Goal: Submit feedback/report problem

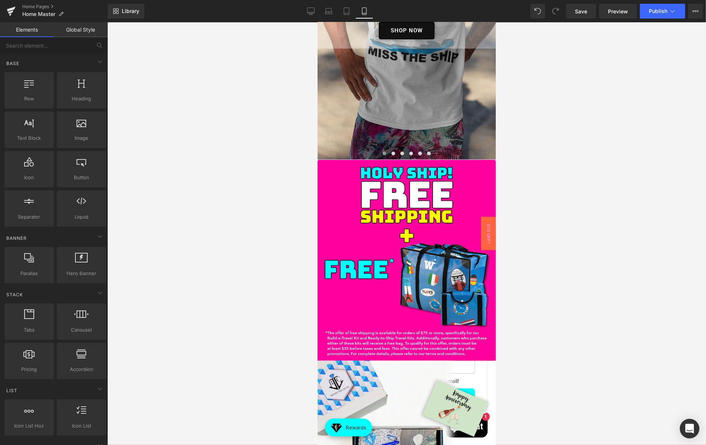
click at [683, 429] on div "Open Intercom Messenger" at bounding box center [690, 429] width 20 height 20
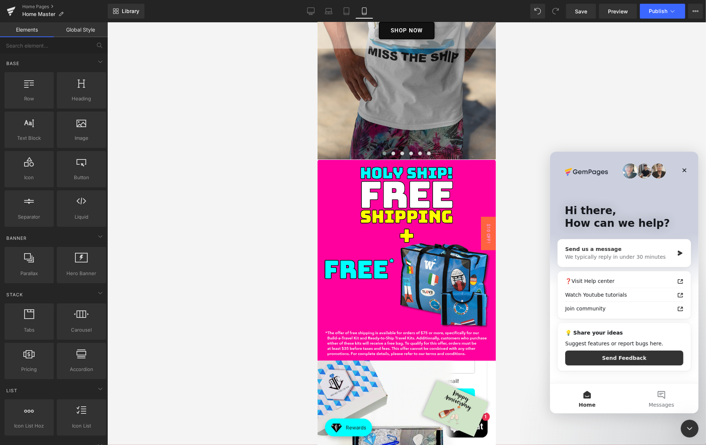
click at [654, 257] on div "We typically reply in under 30 minutes" at bounding box center [619, 257] width 109 height 8
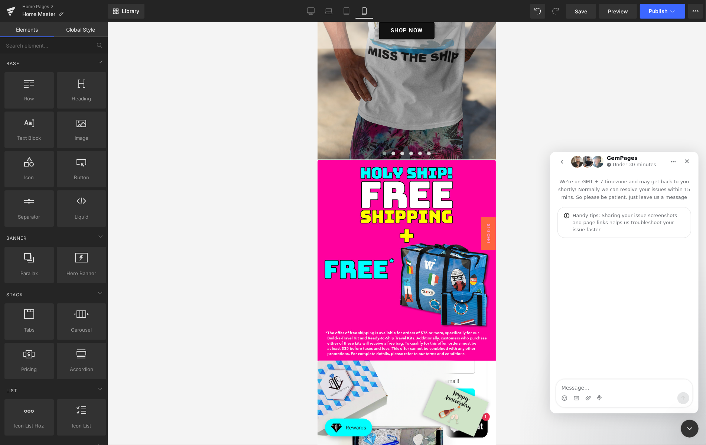
click at [602, 390] on textarea "Message…" at bounding box center [624, 385] width 136 height 13
click at [605, 387] on textarea "The shirts on our site are displaying different colorse" at bounding box center [624, 381] width 136 height 20
type textarea "Hello"
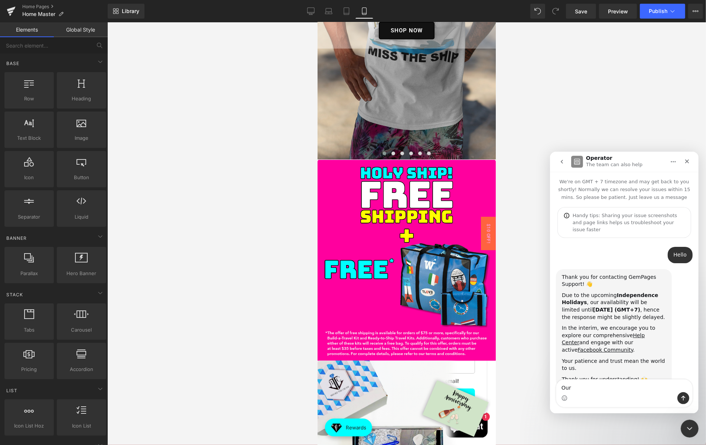
scroll to position [16, 0]
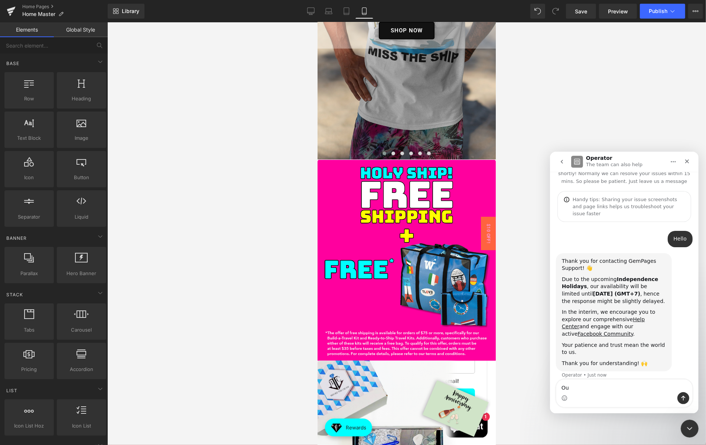
type textarea "O"
type textarea "o"
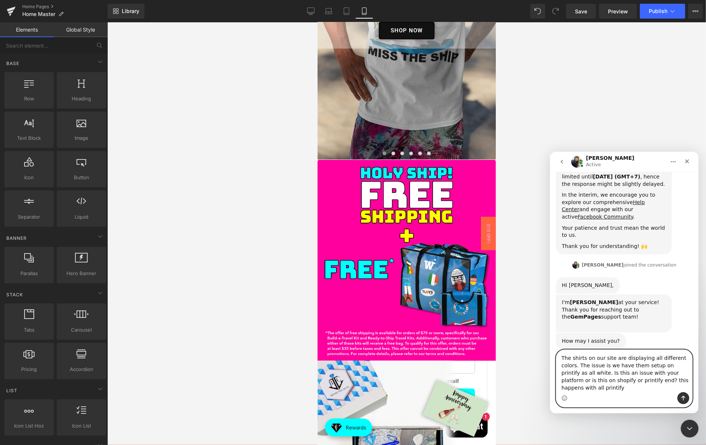
scroll to position [140, 0]
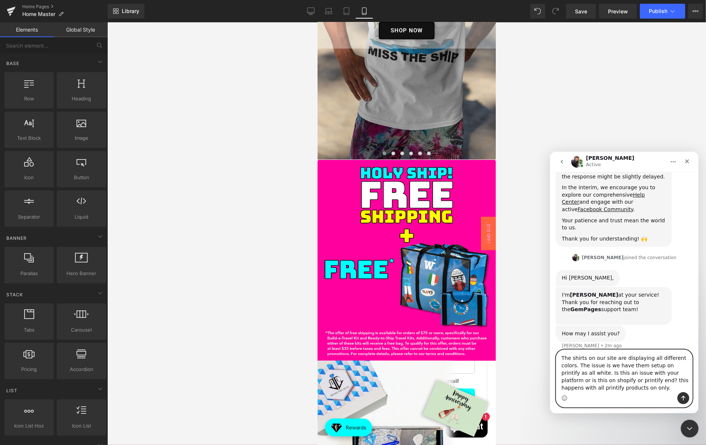
type textarea "The shirts on our site are displaying all different colors. The issue is we hav…"
click at [680, 394] on button "Send a message…" at bounding box center [683, 398] width 12 height 12
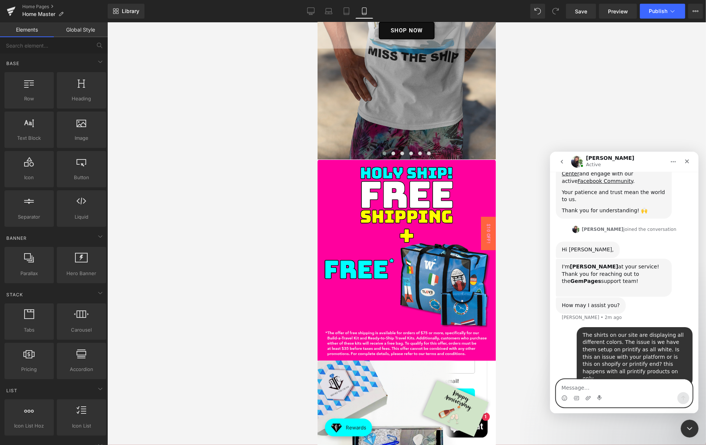
scroll to position [169, 0]
click at [587, 399] on icon "Upload attachment" at bounding box center [587, 397] width 5 height 4
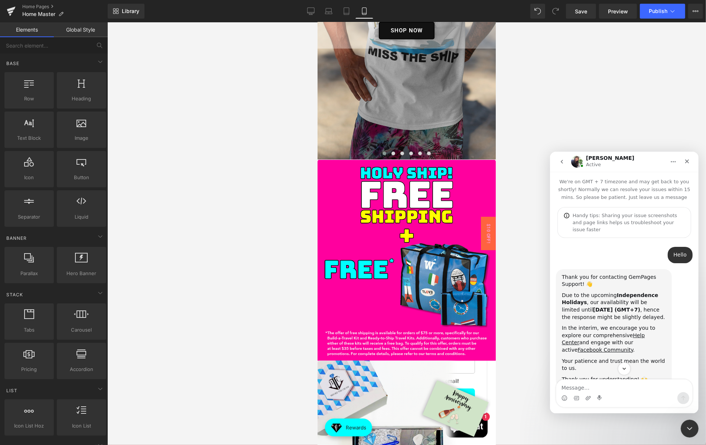
scroll to position [182, 0]
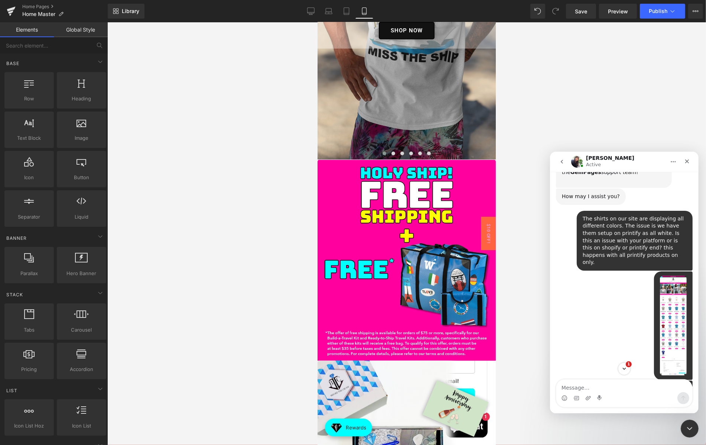
scroll to position [444, 0]
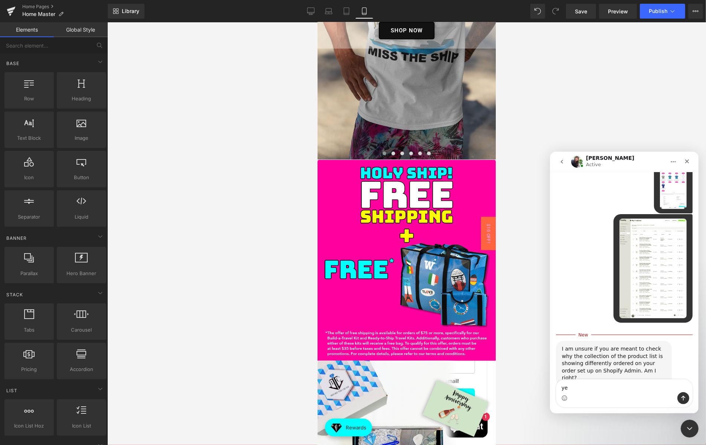
type textarea "yes"
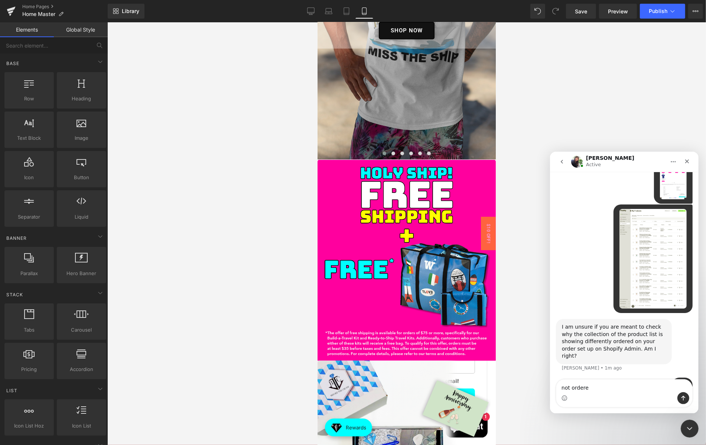
type textarea "not ordered"
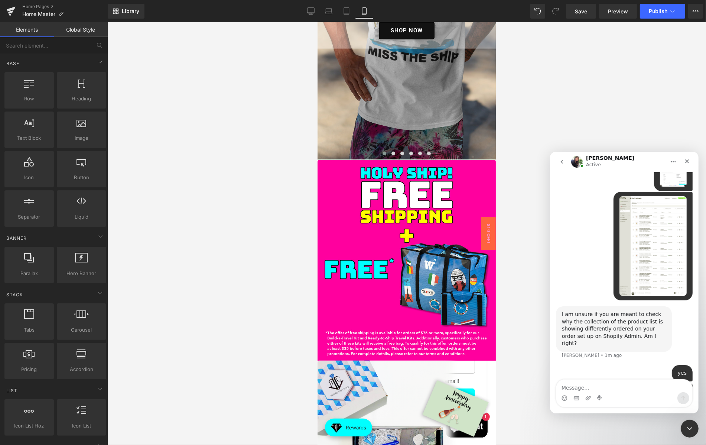
scroll to position [471, 0]
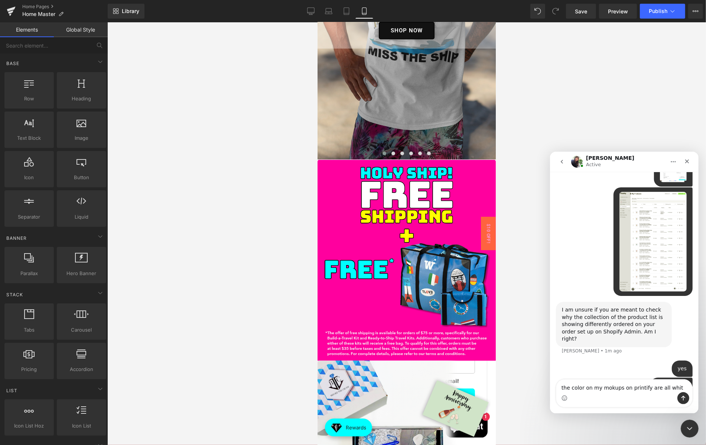
type textarea "the color on my mokups on printify are all white"
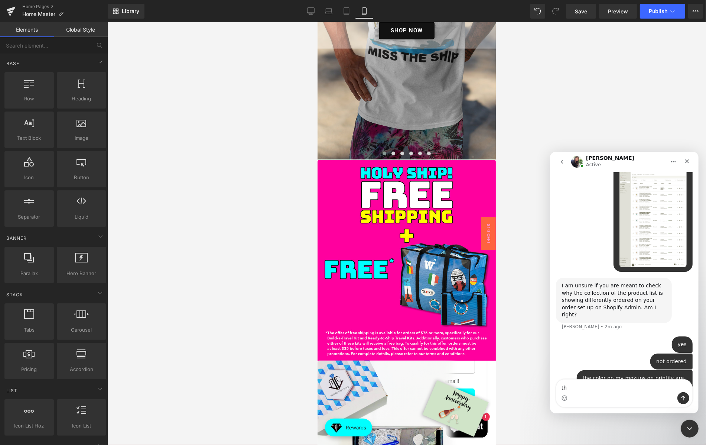
type textarea "t"
type textarea "they are showing up as all different colors on our site"
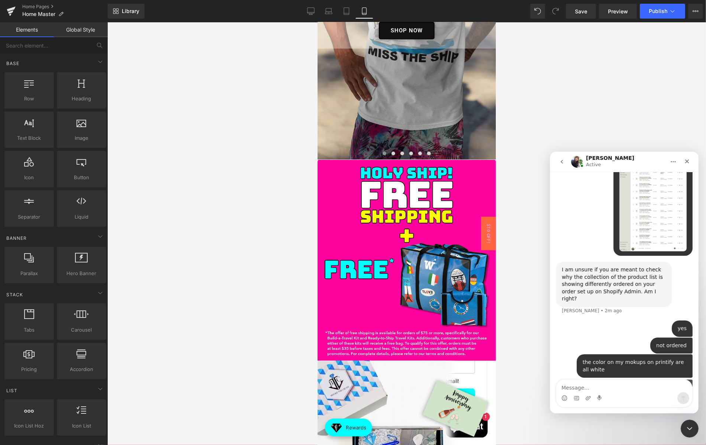
scroll to position [519, 0]
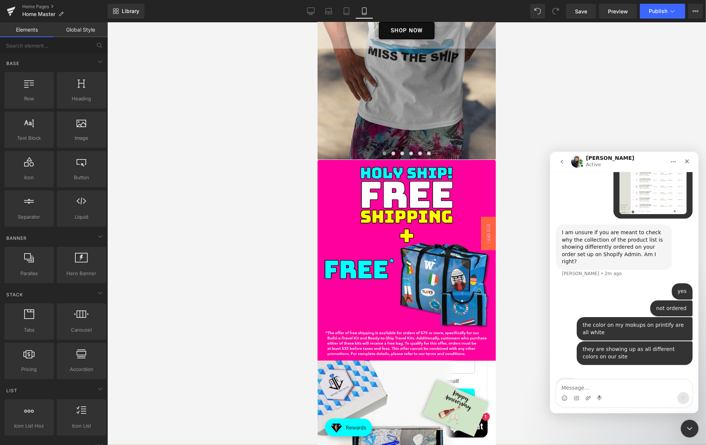
scroll to position [519, 0]
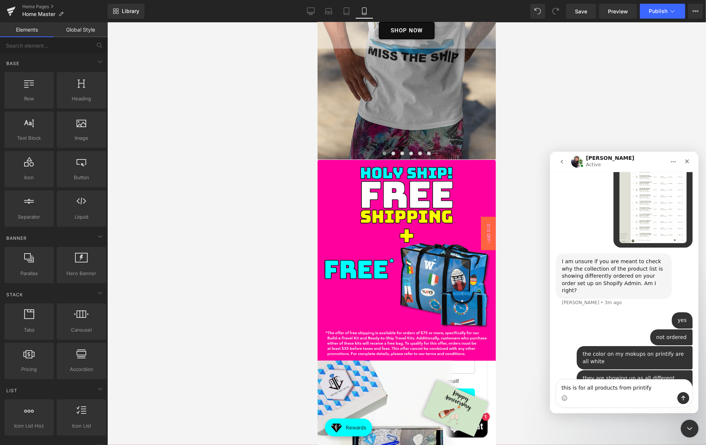
type textarea "this is for all products from printify"
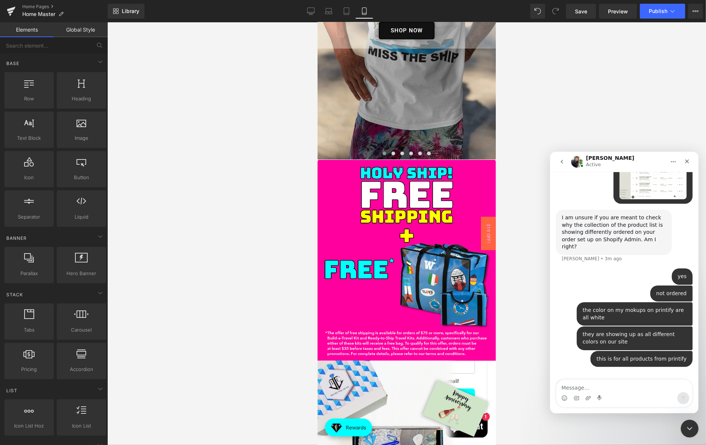
scroll to position [565, 0]
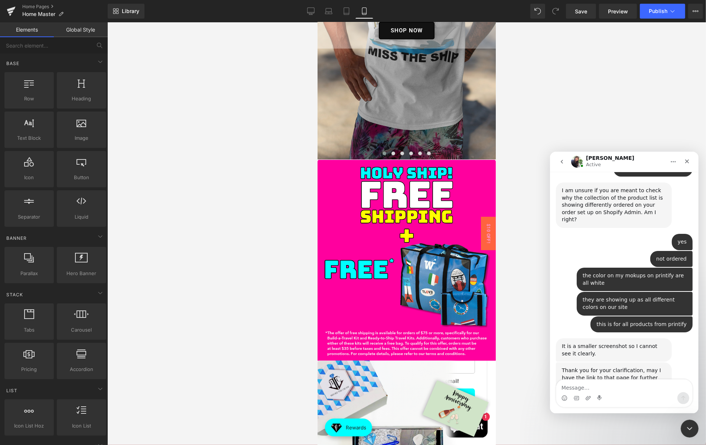
scroll to position [590, 0]
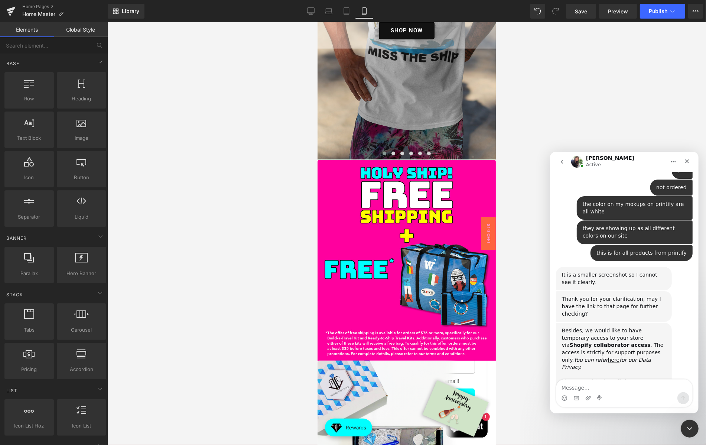
scroll to position [672, 0]
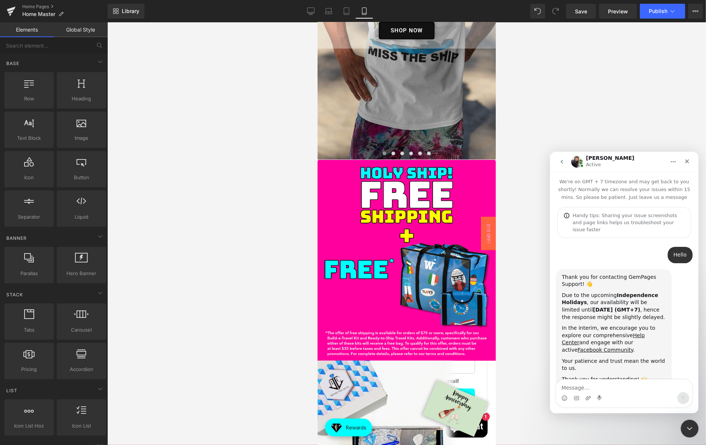
scroll to position [672, 0]
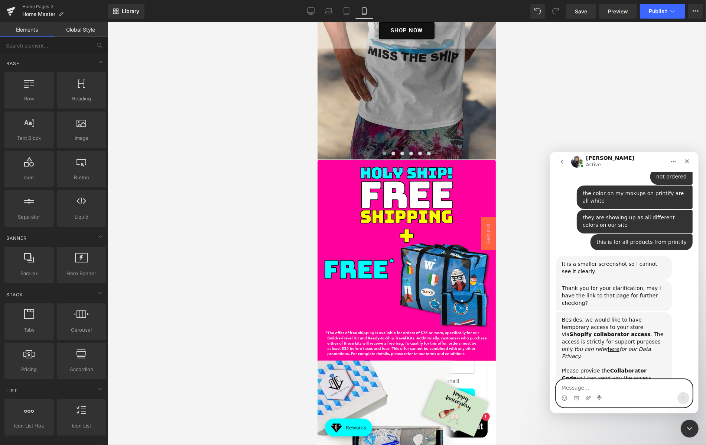
paste textarea "[URL][DOMAIN_NAME]"
type textarea "[URL][DOMAIN_NAME]"
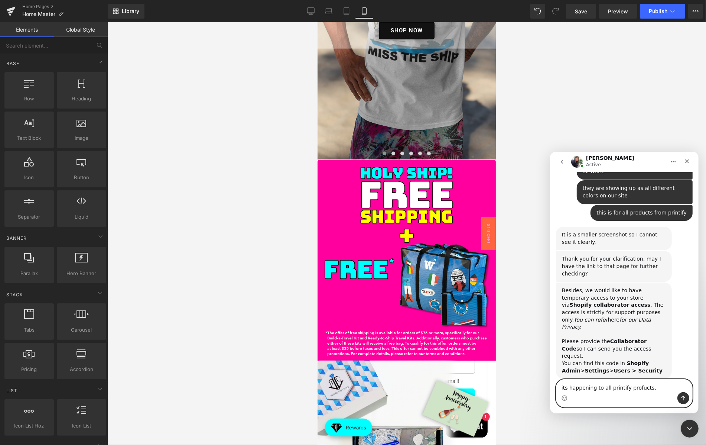
scroll to position [716, 0]
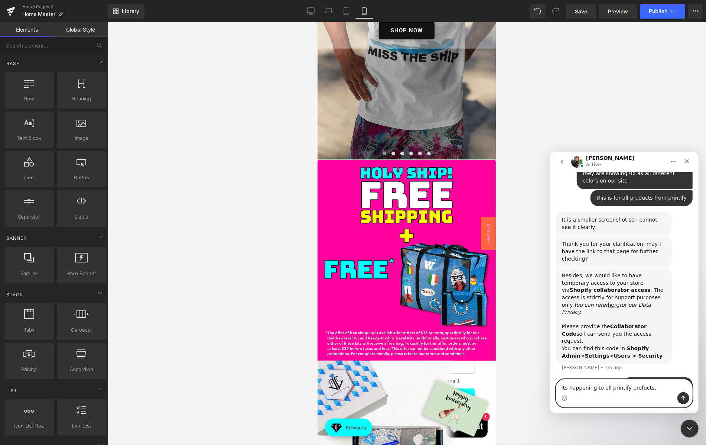
paste textarea "[URL][DOMAIN_NAME]"
click at [637, 369] on textarea "its happening to all printify profucts. https://beforethecruise.com/collections…" at bounding box center [624, 377] width 136 height 27
type textarea "its happening to all printify products. https://beforethecruise.com/collections…"
click at [618, 399] on div "Intercom messenger" at bounding box center [624, 398] width 136 height 12
click at [617, 388] on textarea "its happening to all printify products. https://beforethecruise.com/collections…" at bounding box center [624, 377] width 136 height 27
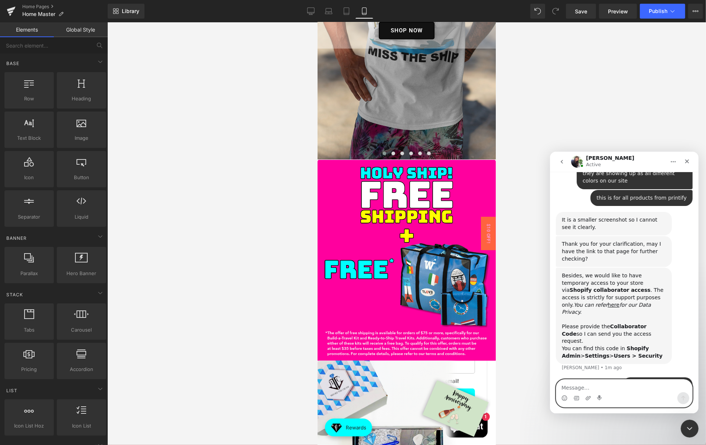
scroll to position [737, 0]
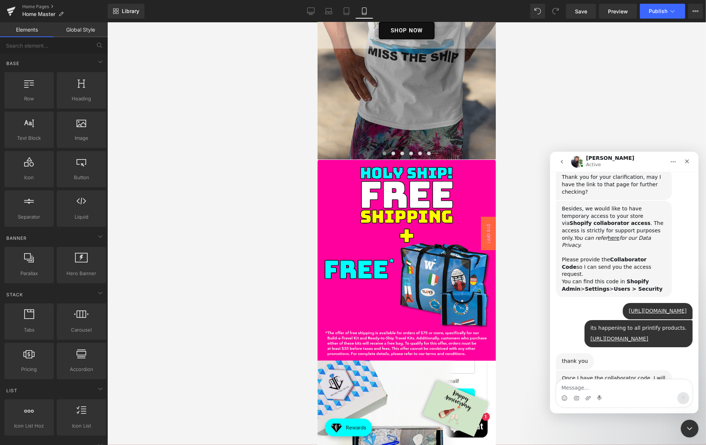
scroll to position [783, 0]
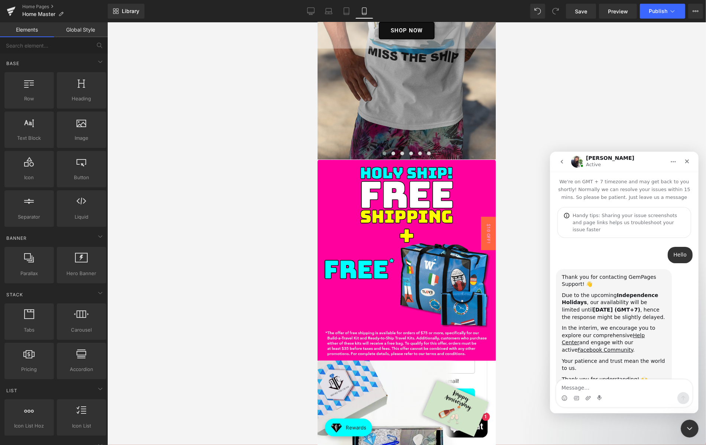
scroll to position [783, 0]
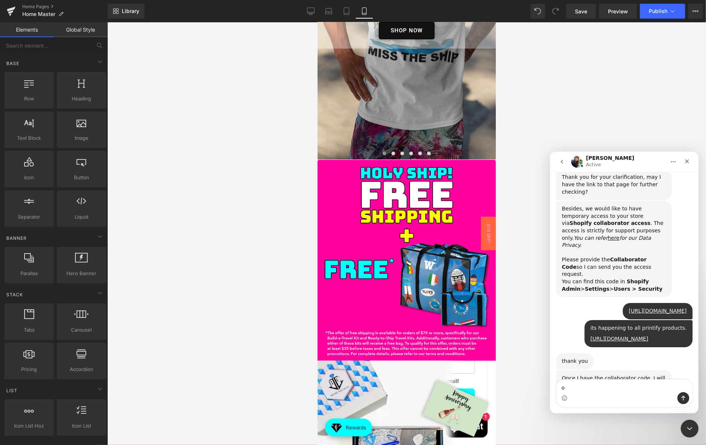
type textarea "ok"
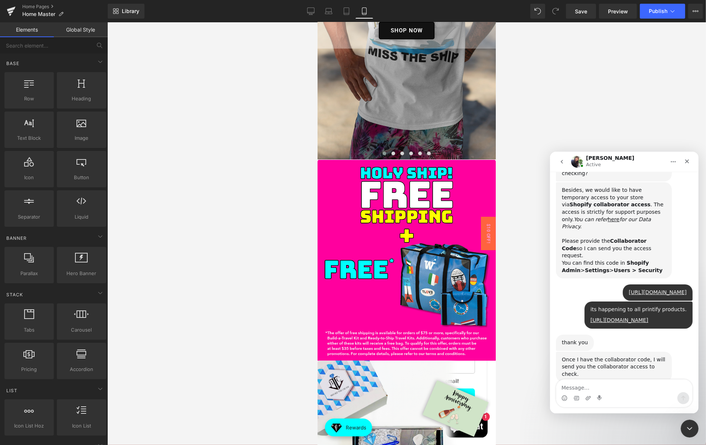
scroll to position [805, 0]
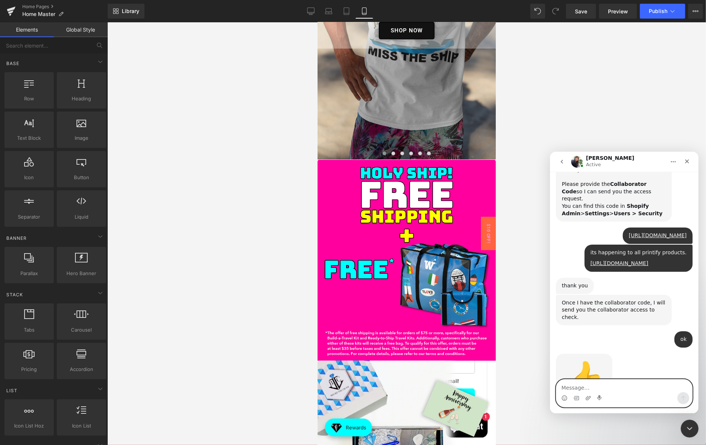
scroll to position [860, 0]
